Goal: Task Accomplishment & Management: Use online tool/utility

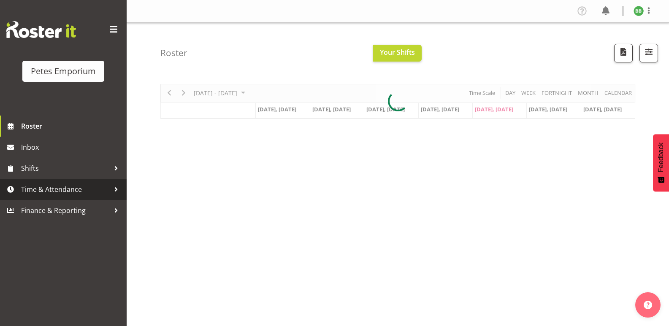
click at [52, 189] on span "Time & Attendance" at bounding box center [65, 189] width 89 height 13
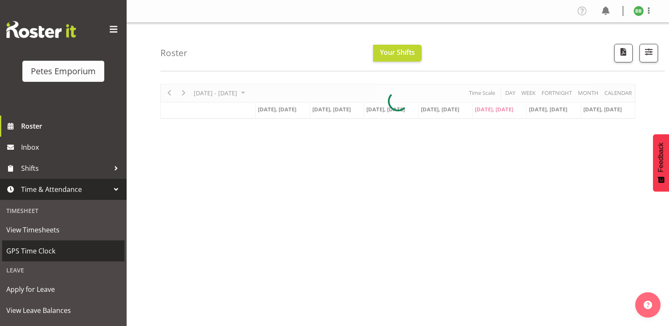
click at [41, 249] on span "GPS Time Clock" at bounding box center [63, 251] width 114 height 13
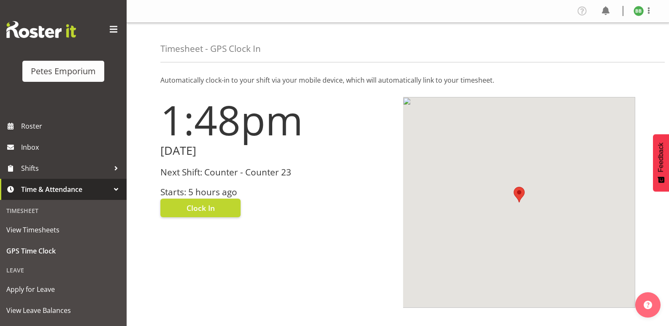
click at [181, 187] on h3 "Starts: 5 hours ago" at bounding box center [276, 192] width 233 height 10
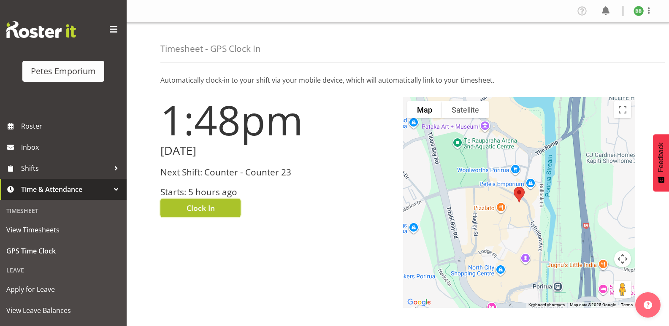
click at [180, 214] on button "Clock In" at bounding box center [200, 208] width 80 height 19
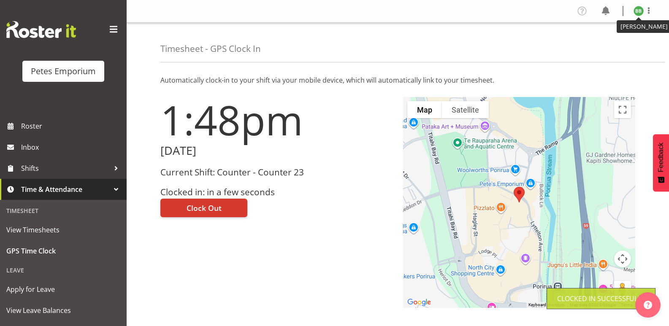
click at [637, 15] on img at bounding box center [638, 11] width 10 height 10
click at [615, 45] on link "Log Out" at bounding box center [613, 44] width 81 height 15
